Goal: Check status

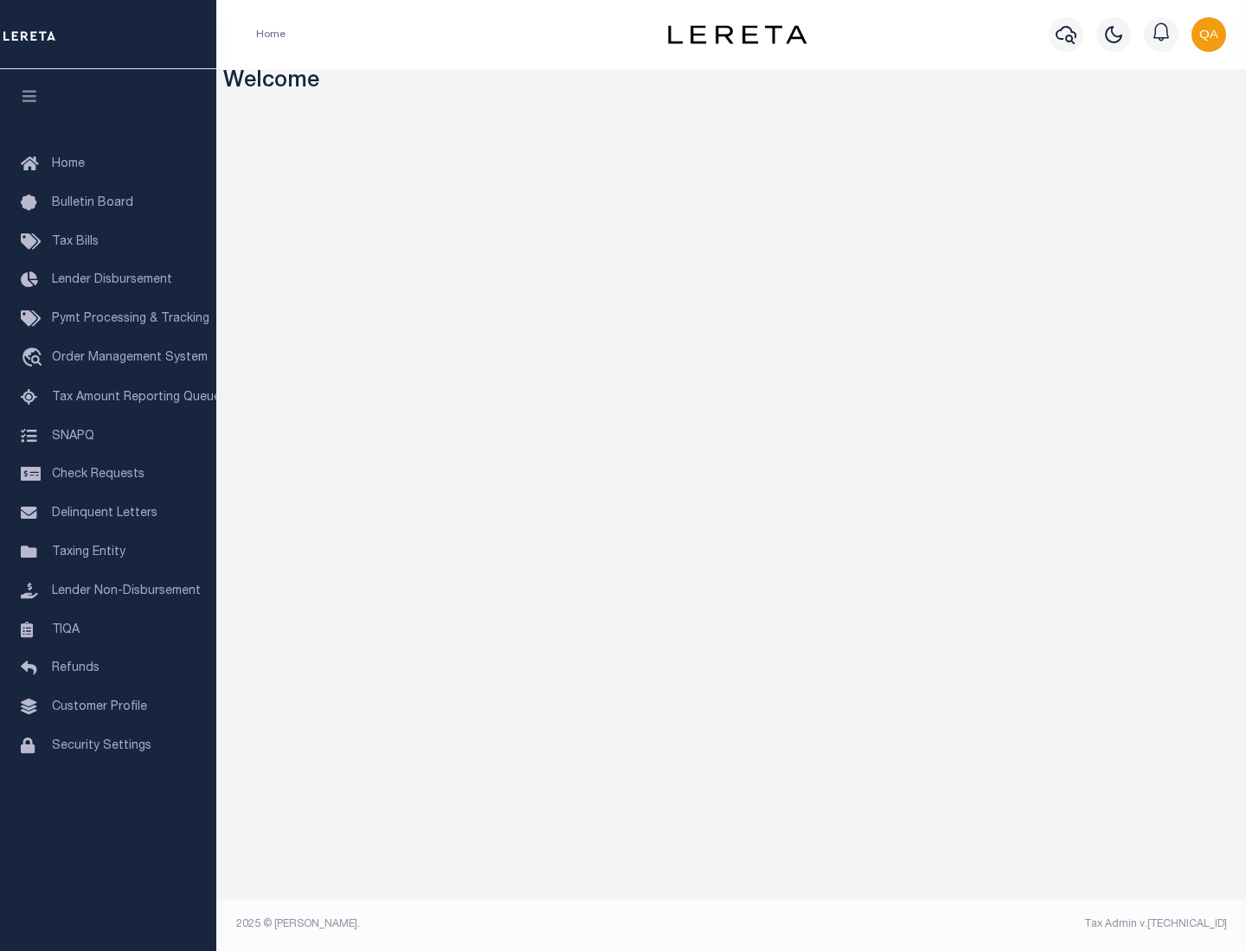
click at [108, 475] on span "Check Requests" at bounding box center [98, 475] width 93 height 12
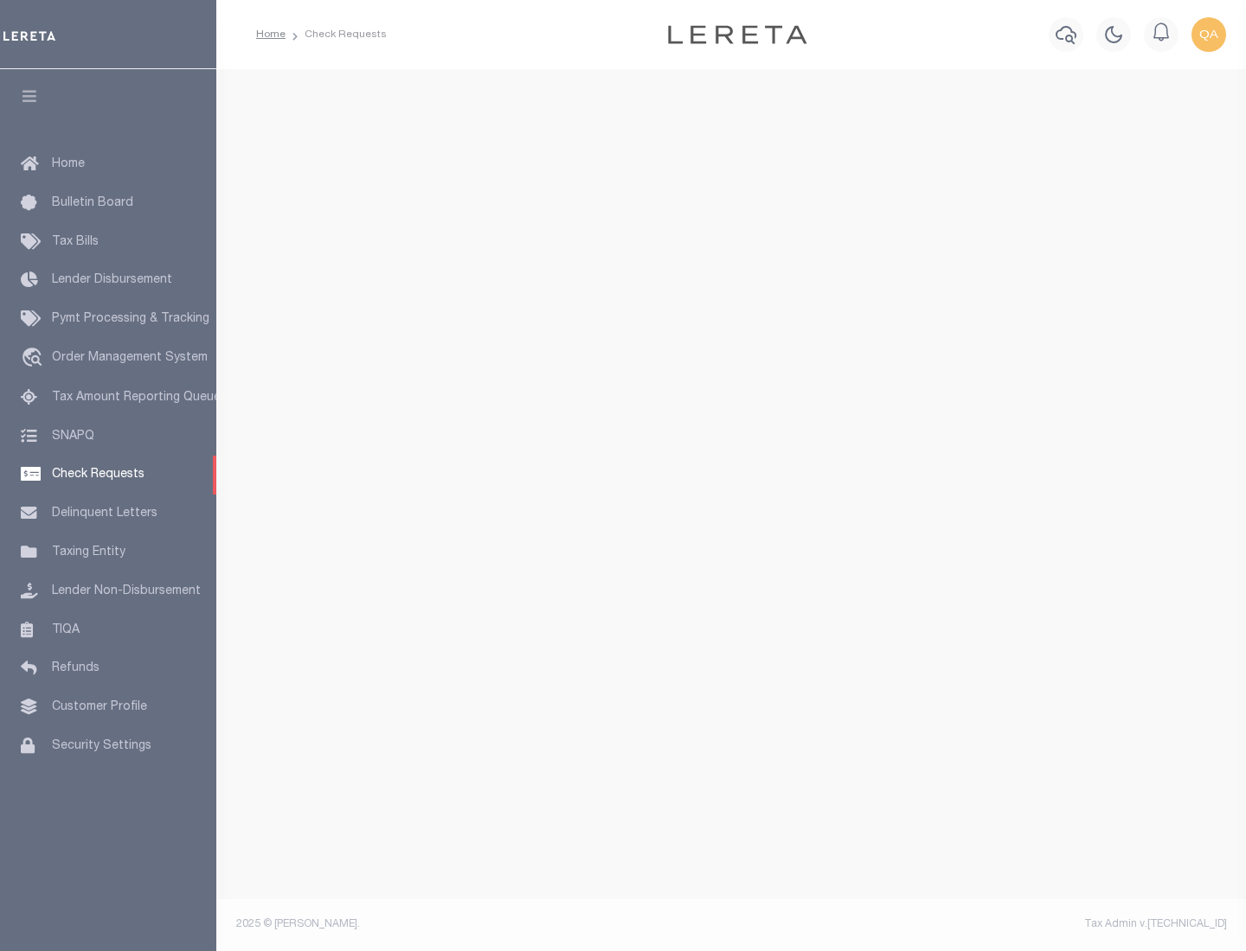
select select "50"
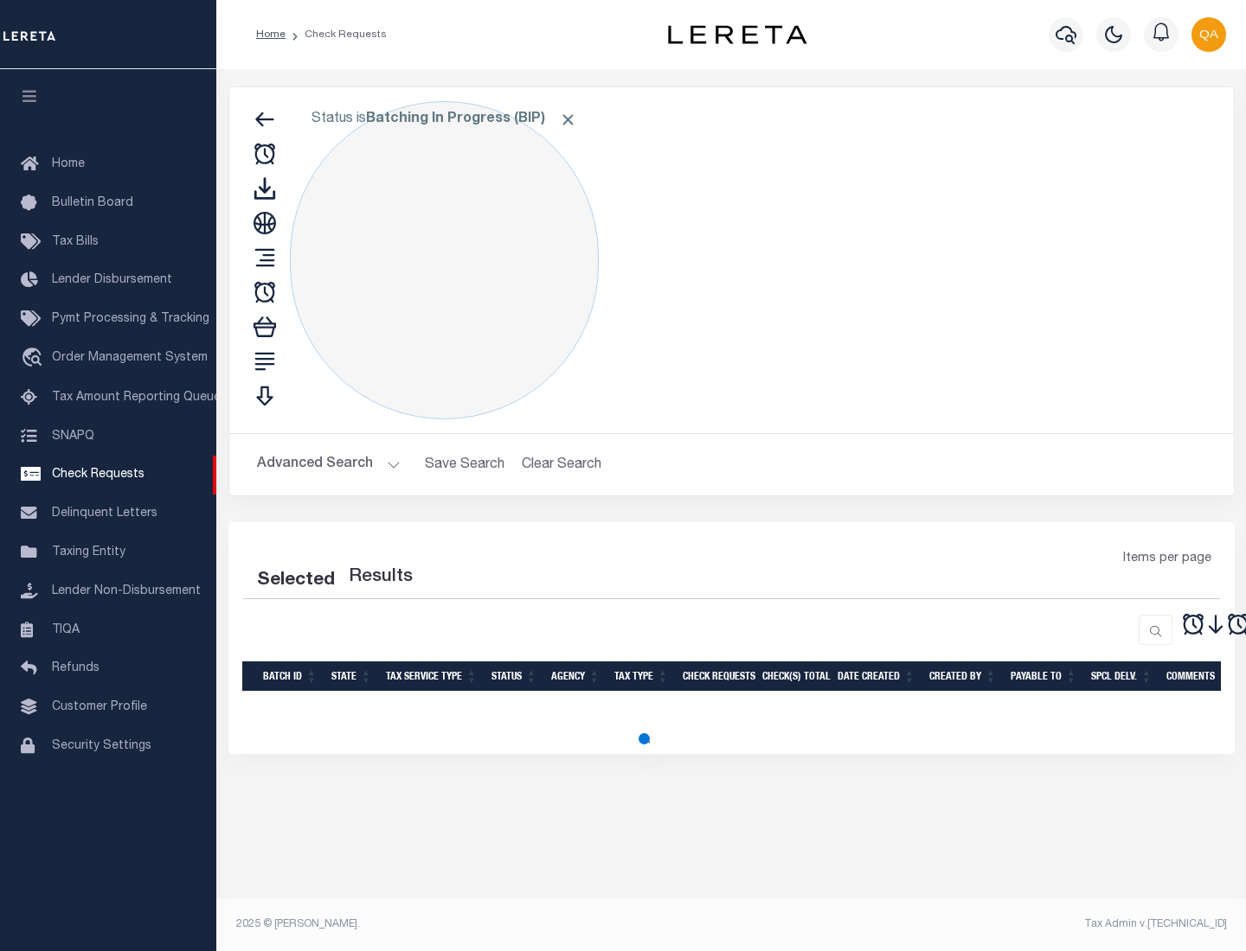
select select "50"
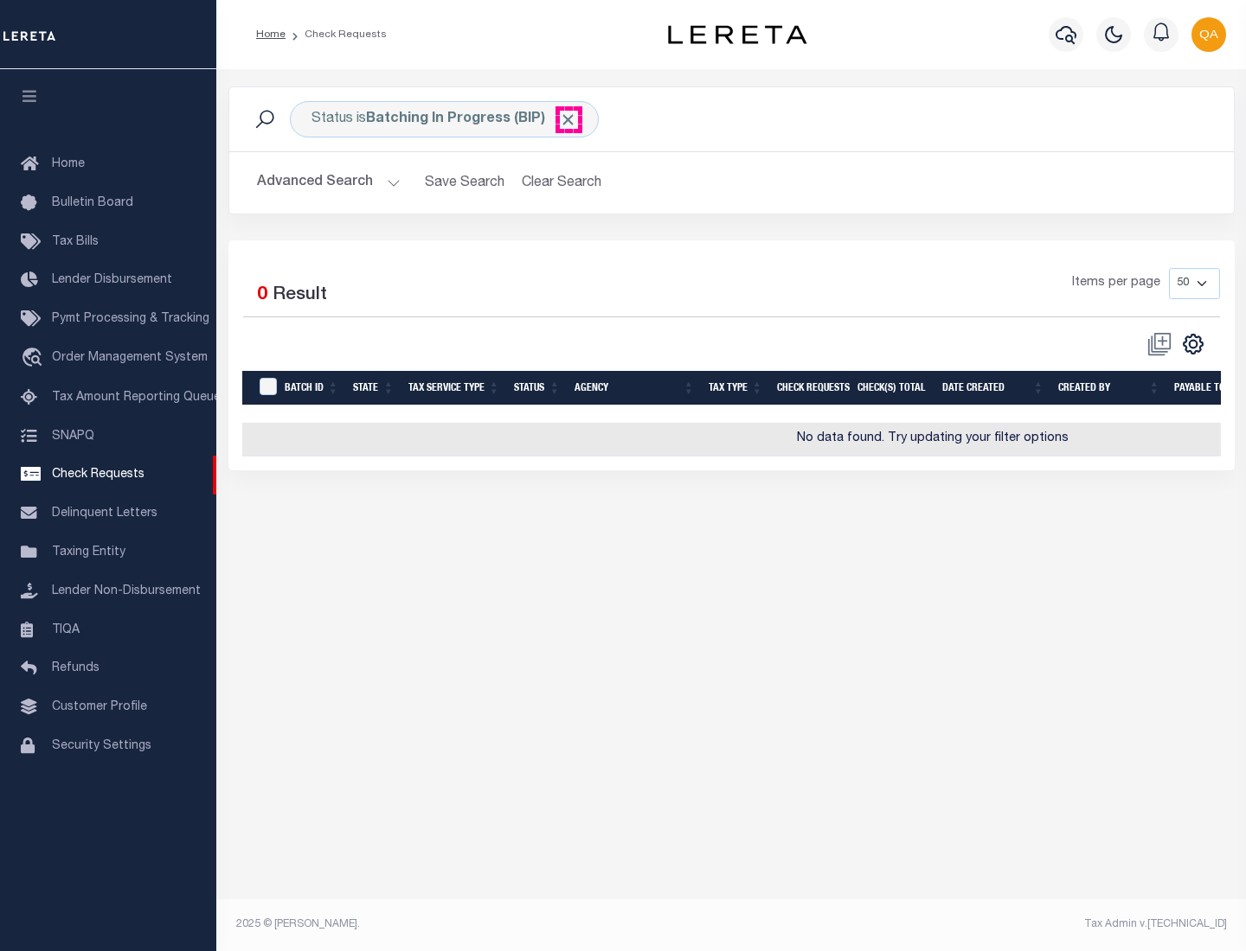
click at [568, 119] on span "Click to Remove" at bounding box center [568, 120] width 18 height 18
